Goal: Find specific page/section: Find specific page/section

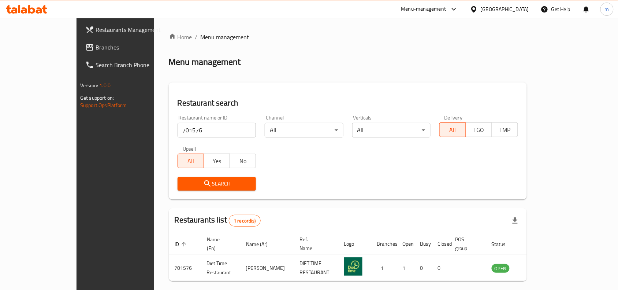
drag, startPoint x: 0, startPoint y: 0, endPoint x: 37, endPoint y: 48, distance: 60.5
click at [96, 48] on span "Branches" at bounding box center [135, 47] width 78 height 9
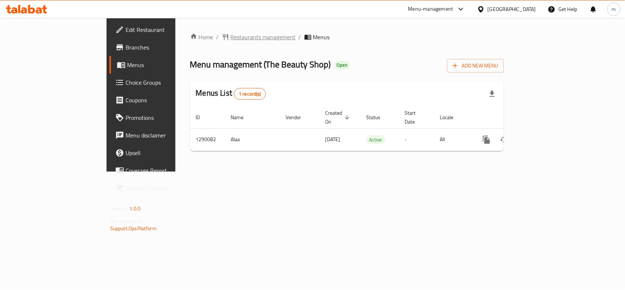
click at [231, 35] on span "Restaurants management" at bounding box center [263, 37] width 65 height 9
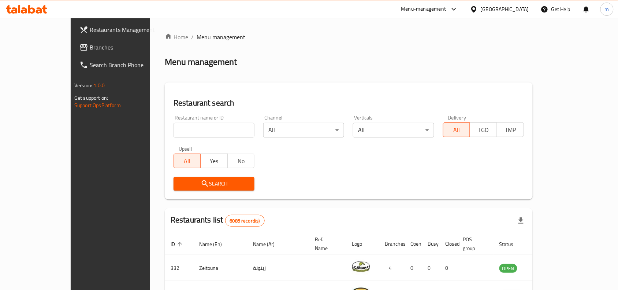
click at [179, 128] on input "search" at bounding box center [214, 130] width 81 height 15
paste input "698049"
type input "698049"
click at [217, 188] on button "Search" at bounding box center [214, 184] width 81 height 14
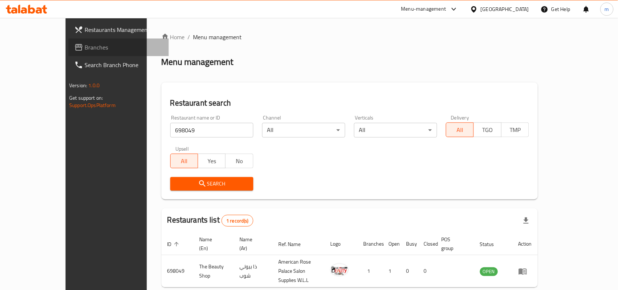
click at [85, 50] on span "Branches" at bounding box center [124, 47] width 78 height 9
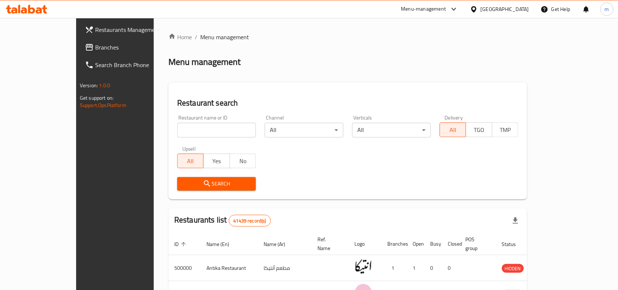
click at [17, 6] on icon at bounding box center [26, 9] width 41 height 9
click at [40, 10] on icon at bounding box center [39, 10] width 6 height 6
